Goal: Task Accomplishment & Management: Manage account settings

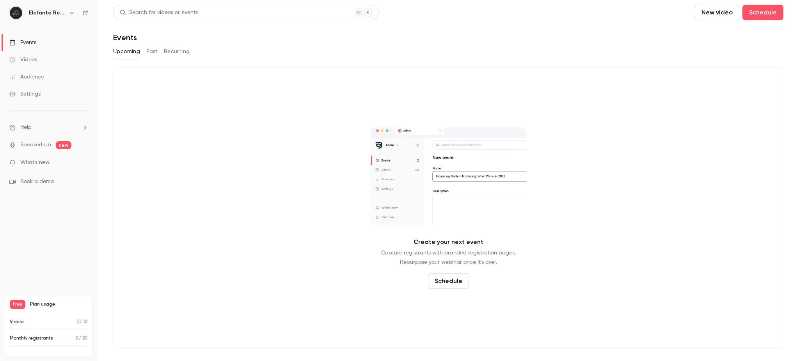
click at [152, 52] on button "Past" at bounding box center [151, 51] width 11 height 12
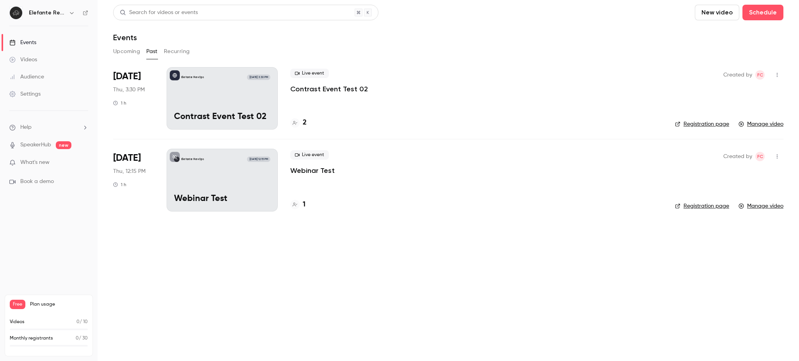
click at [34, 96] on div "Settings" at bounding box center [24, 94] width 31 height 8
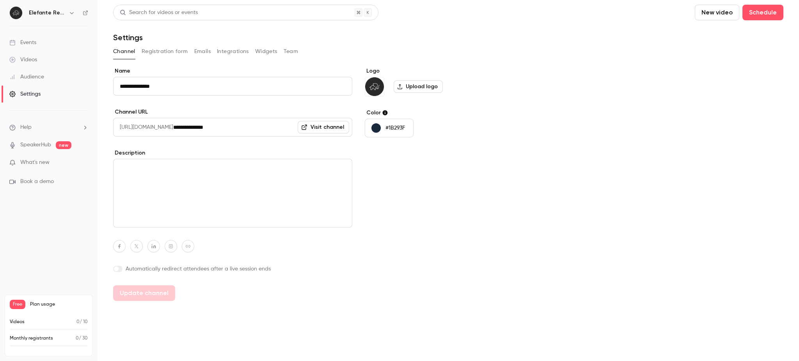
click at [290, 52] on button "Team" at bounding box center [291, 51] width 15 height 12
